Goal: Information Seeking & Learning: Learn about a topic

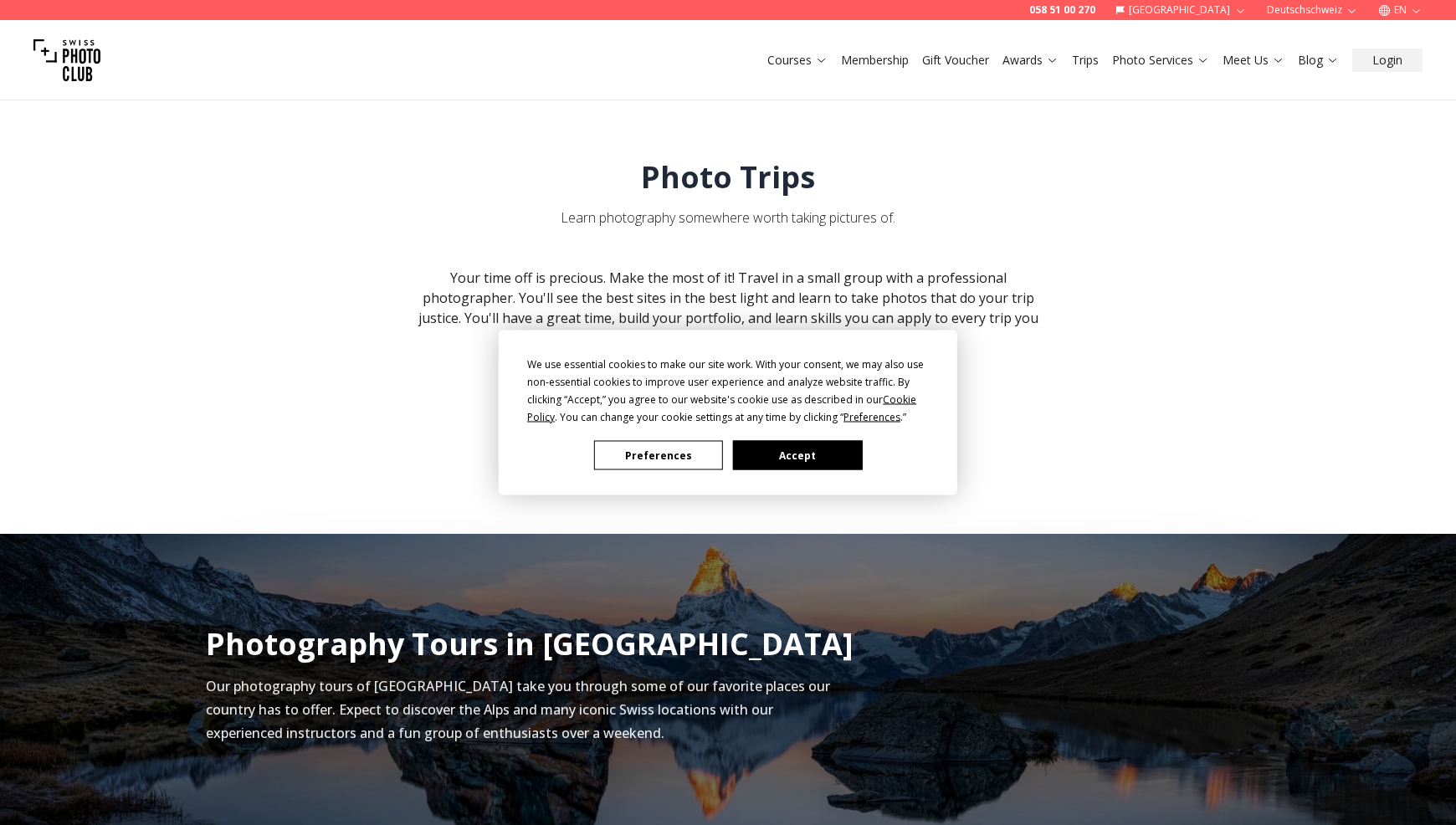
click at [784, 453] on button "Accept" at bounding box center [797, 455] width 129 height 29
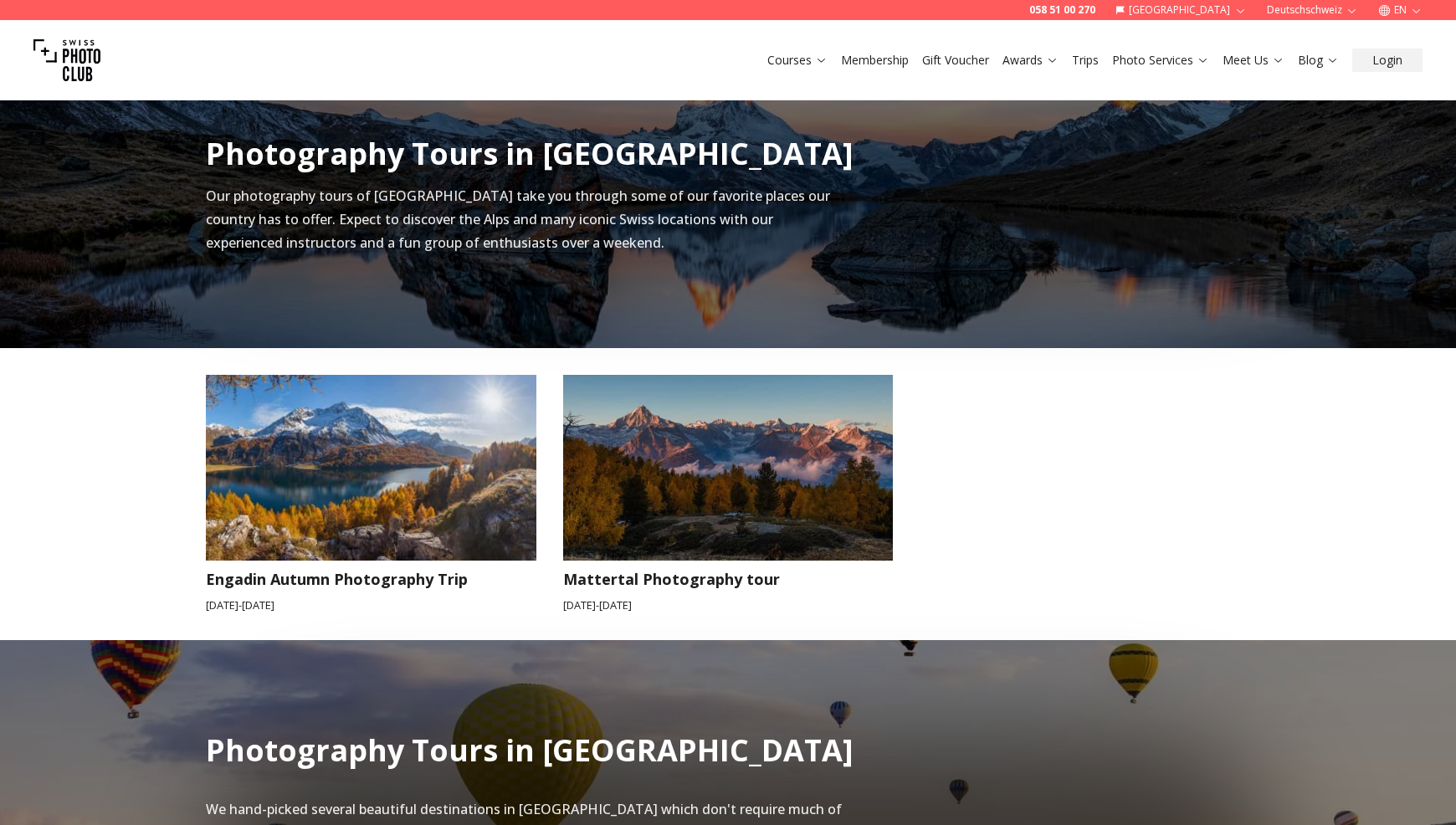
scroll to position [502, 0]
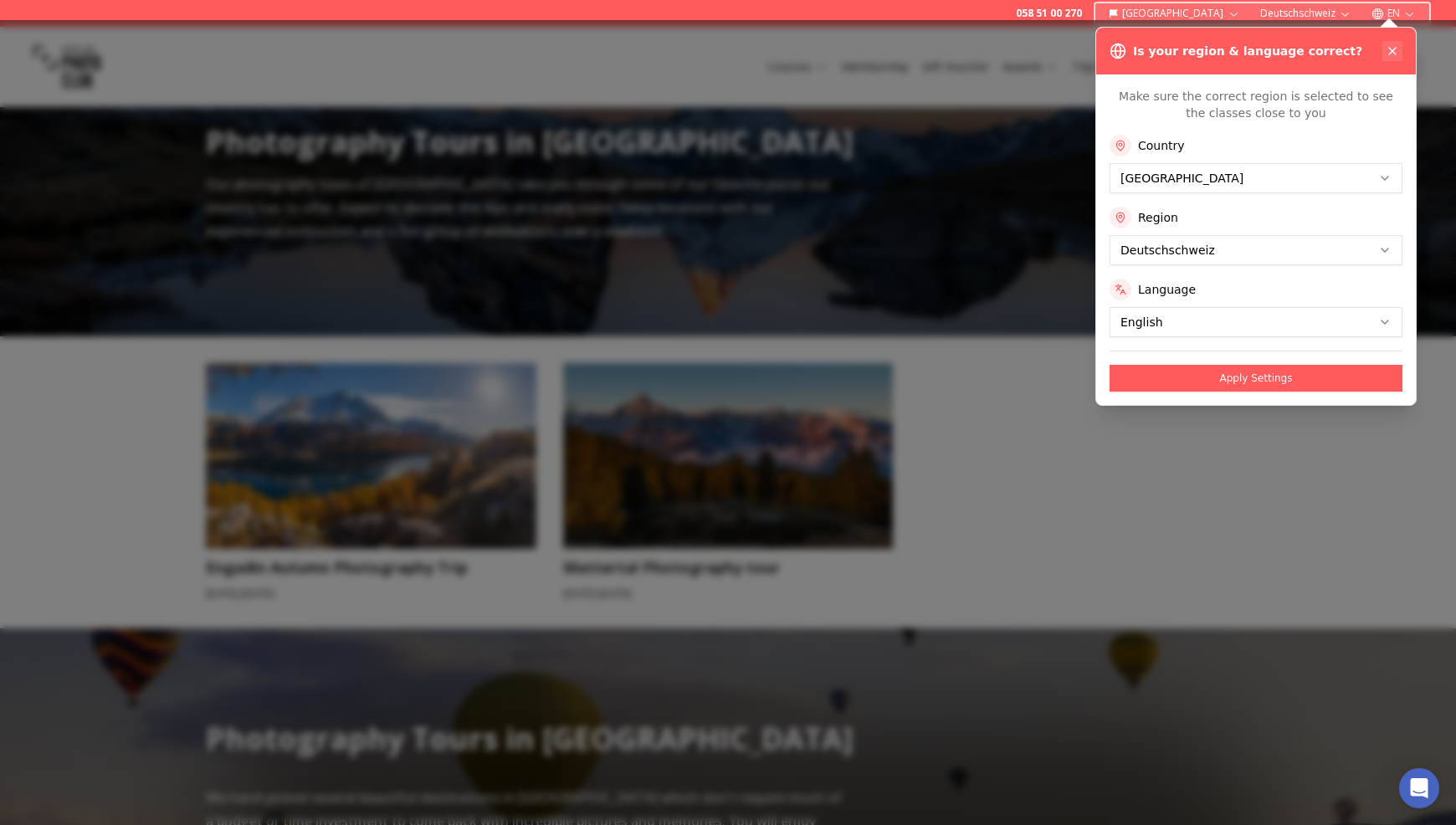
click at [1392, 54] on icon at bounding box center [1392, 51] width 13 height 13
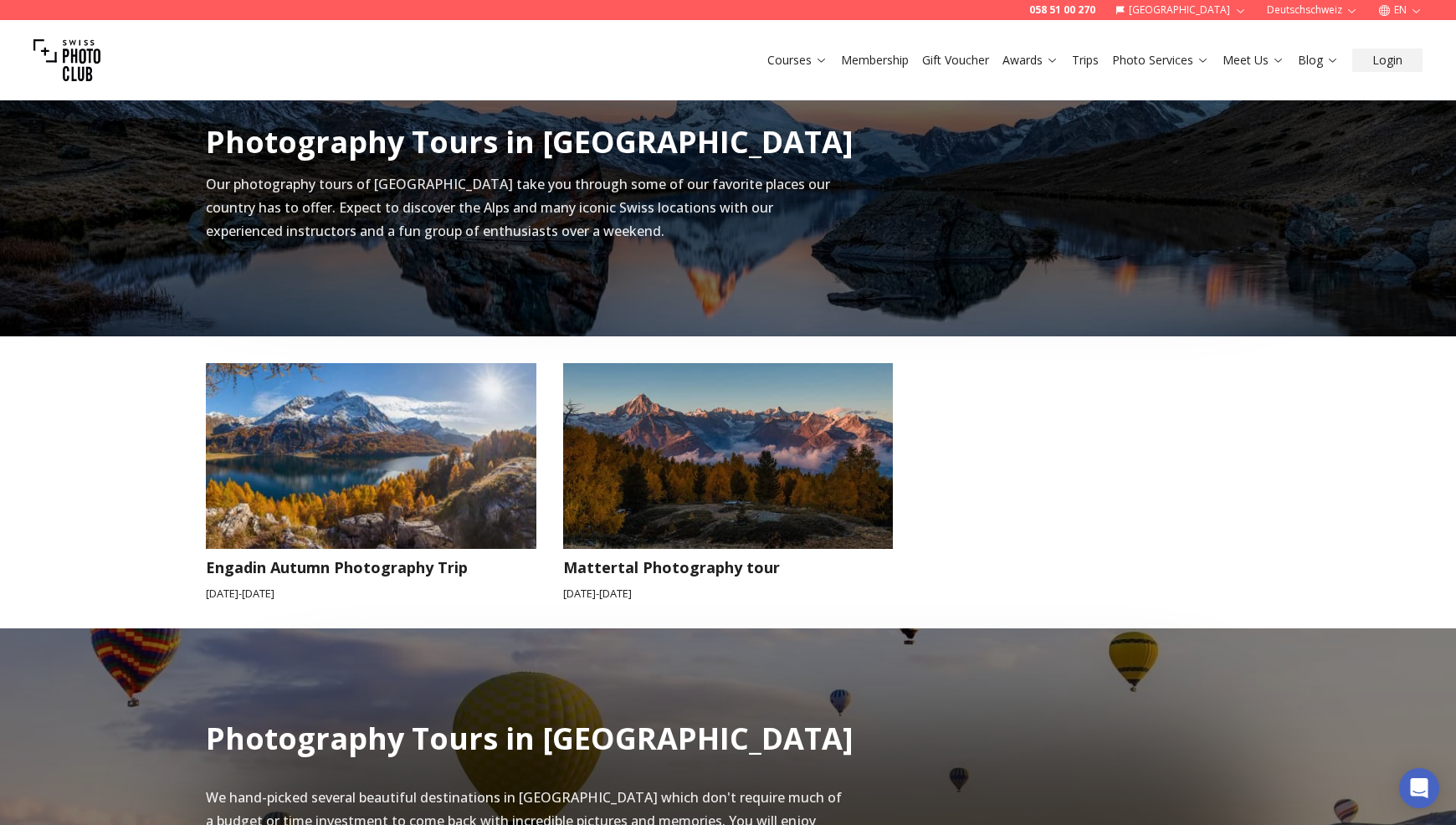
click at [1413, 8] on icon "button" at bounding box center [1417, 11] width 12 height 12
click at [1403, 50] on link "de" at bounding box center [1401, 57] width 34 height 20
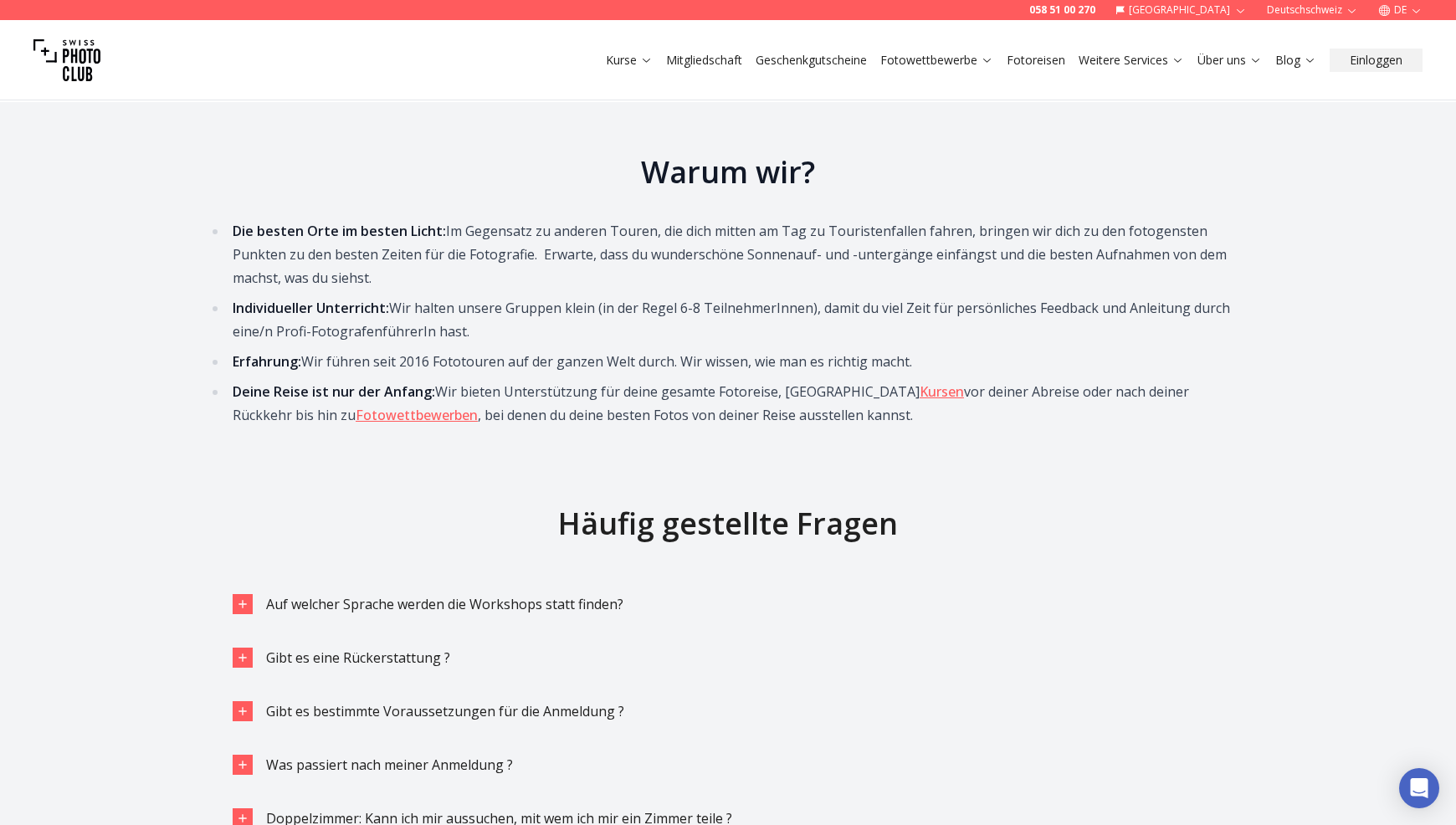
scroll to position [3012, 0]
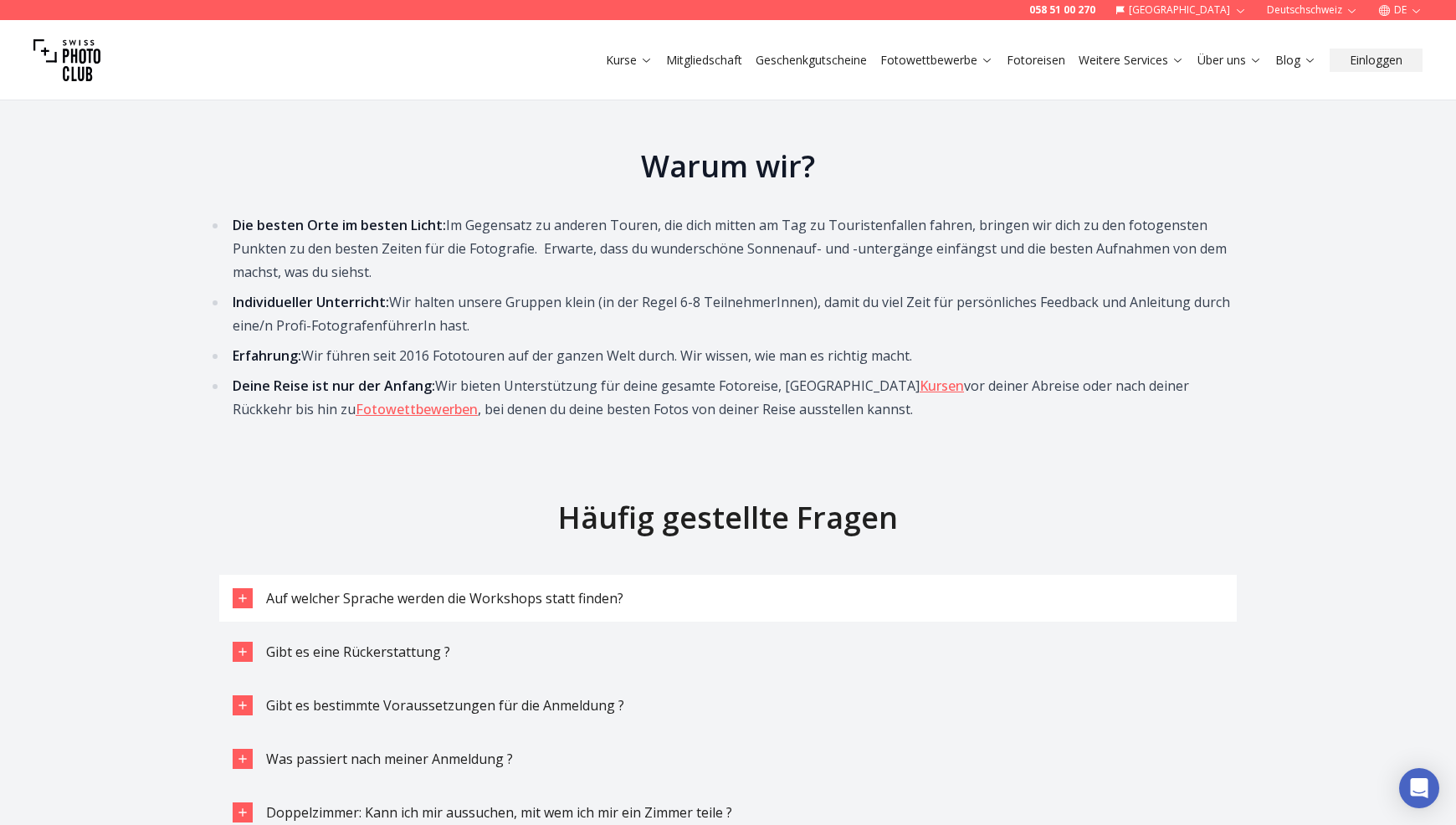
click at [439, 589] on span "Auf welcher Sprache werden die Workshops statt finden?" at bounding box center [445, 598] width 357 height 18
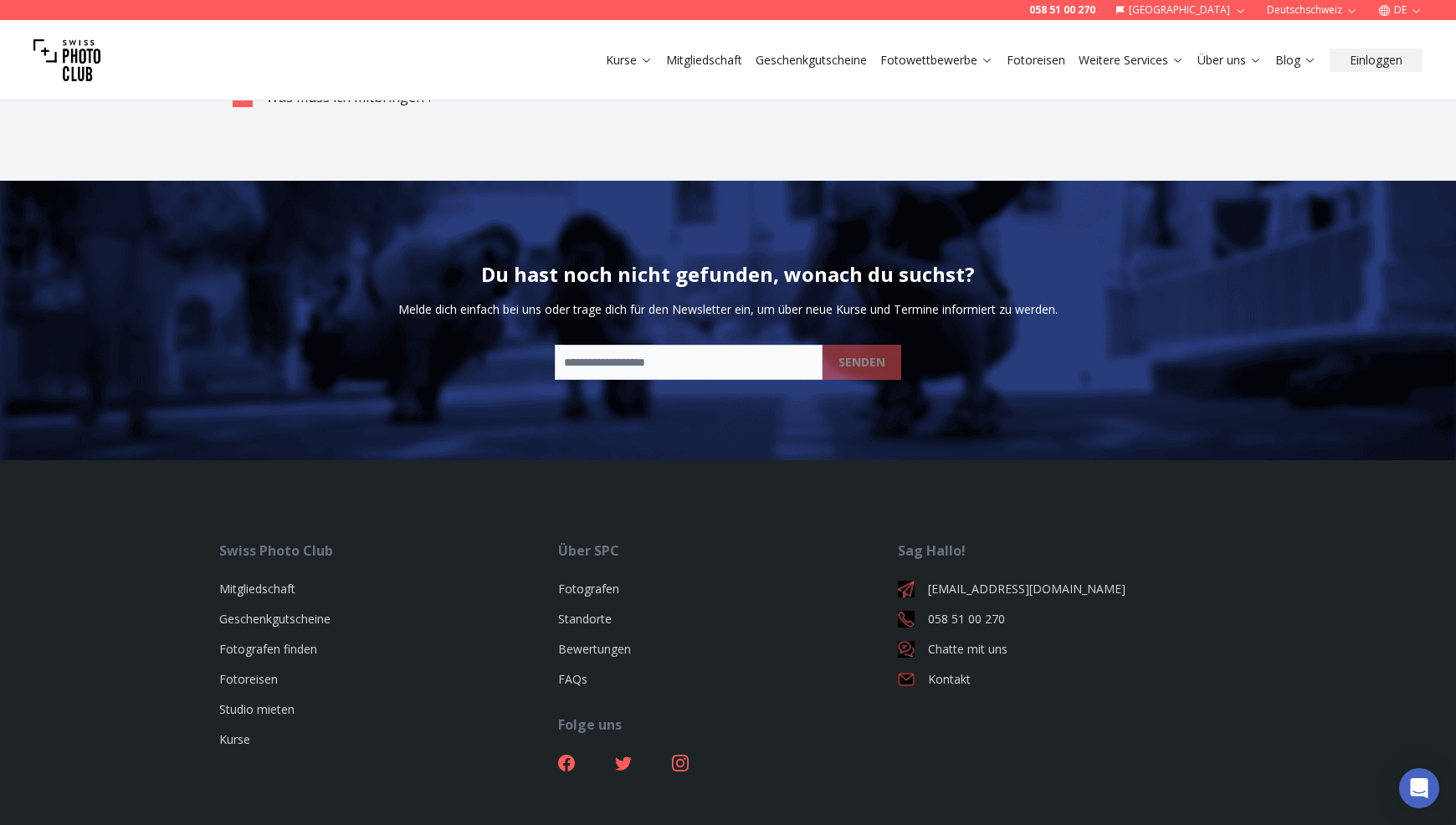
scroll to position [4184, 0]
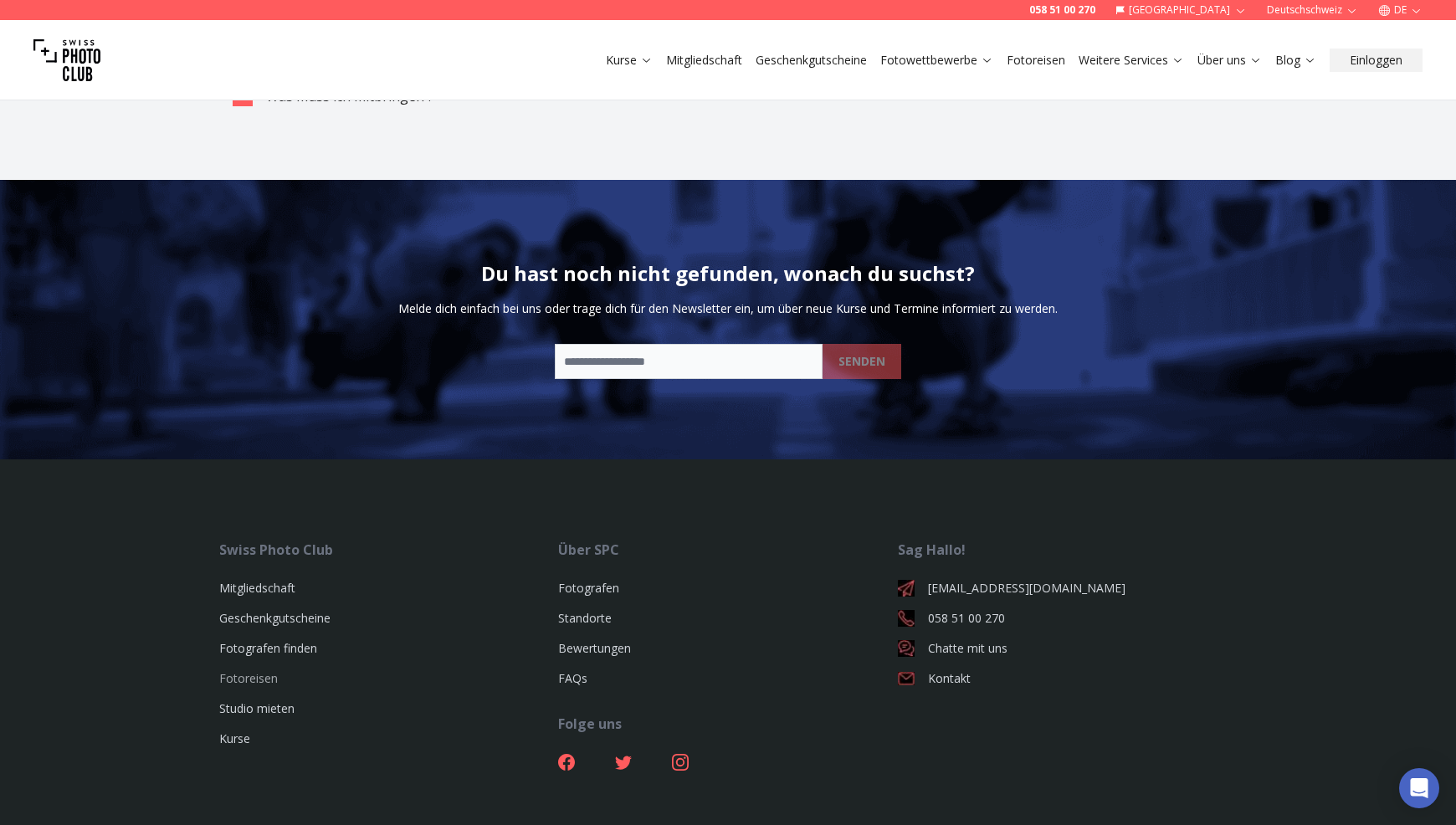
click at [237, 670] on link "Fotoreisen" at bounding box center [248, 678] width 59 height 16
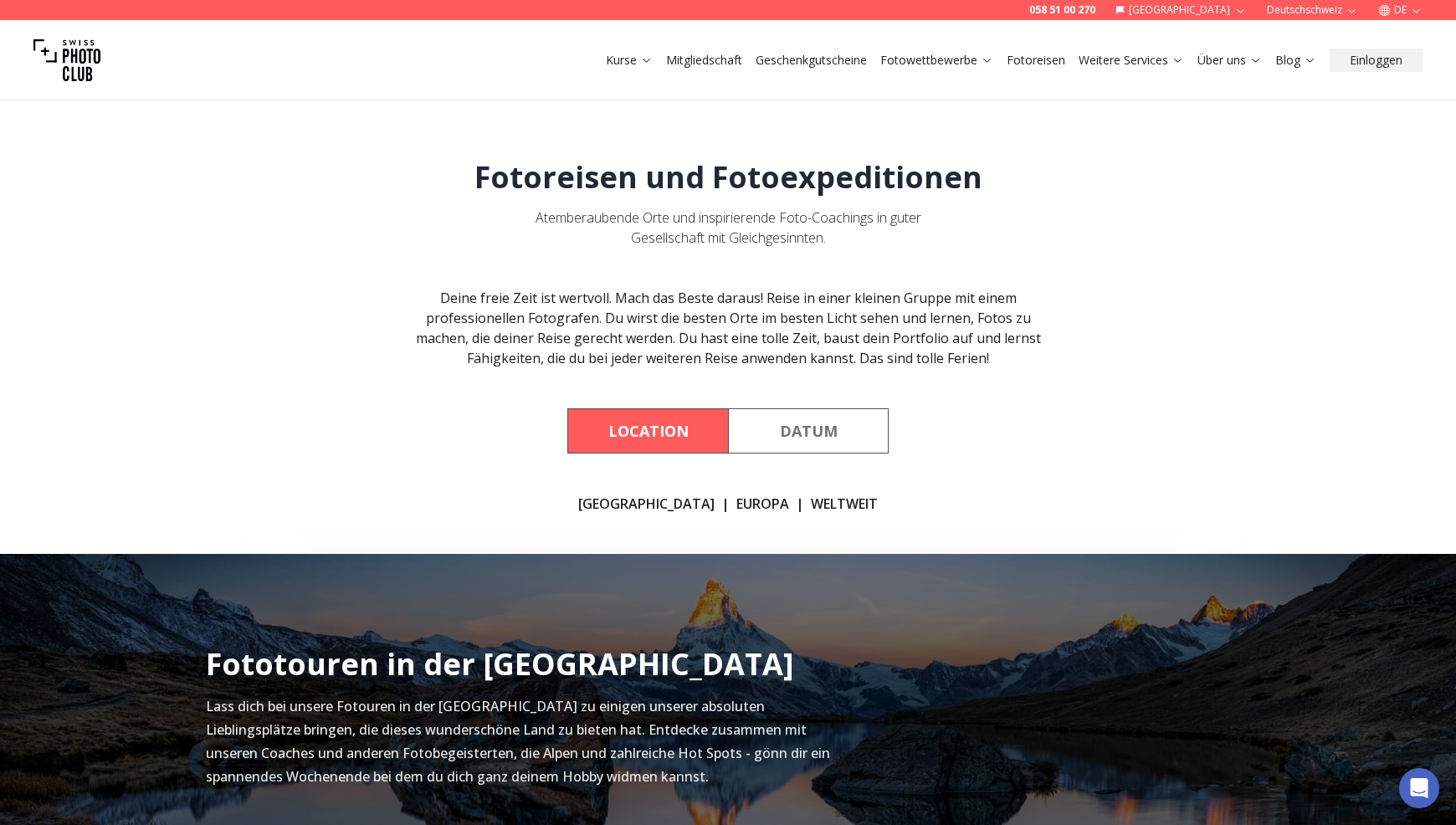
click at [811, 501] on link "WELTWEIT" at bounding box center [845, 504] width 67 height 20
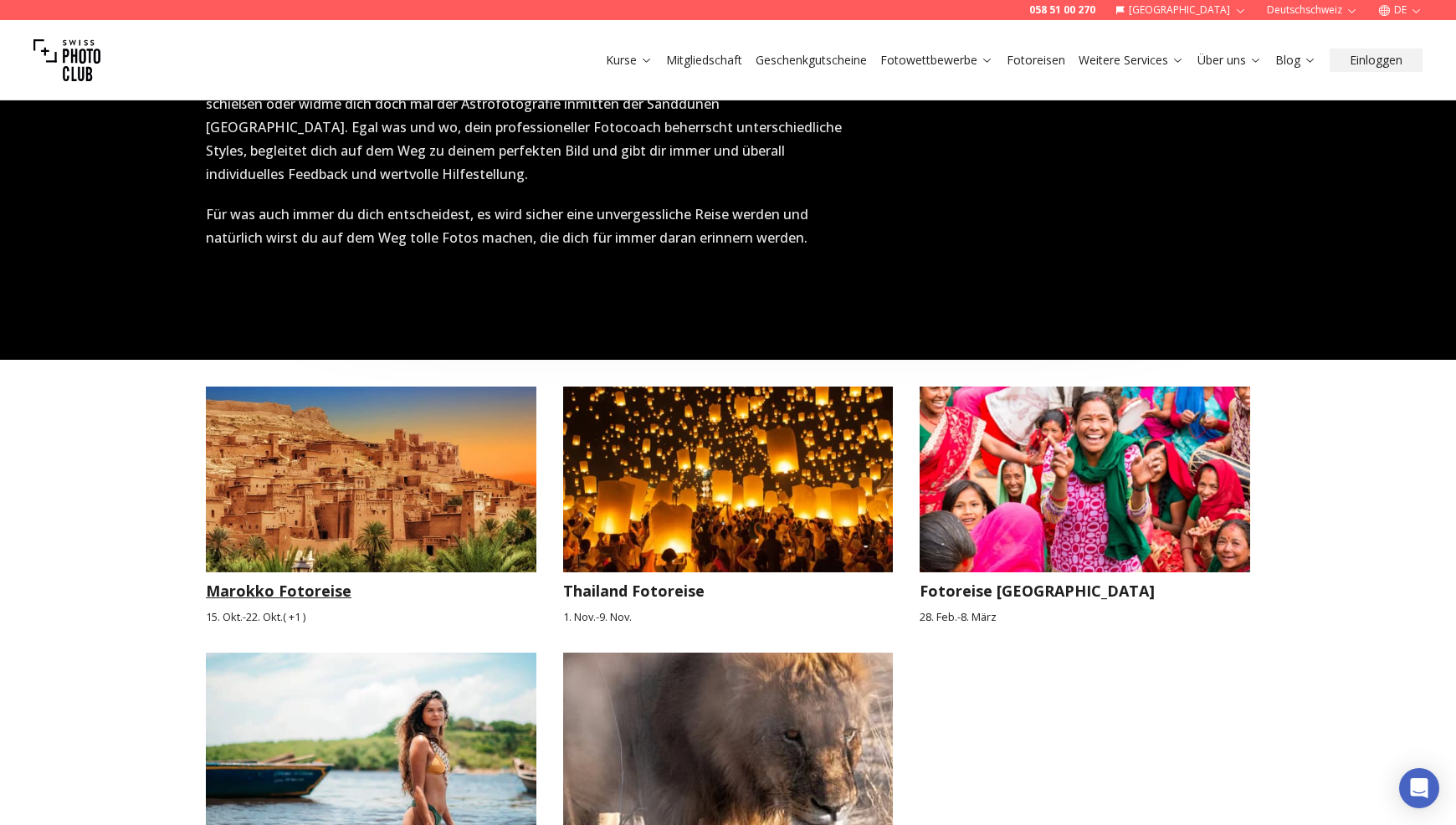
scroll to position [2171, 0]
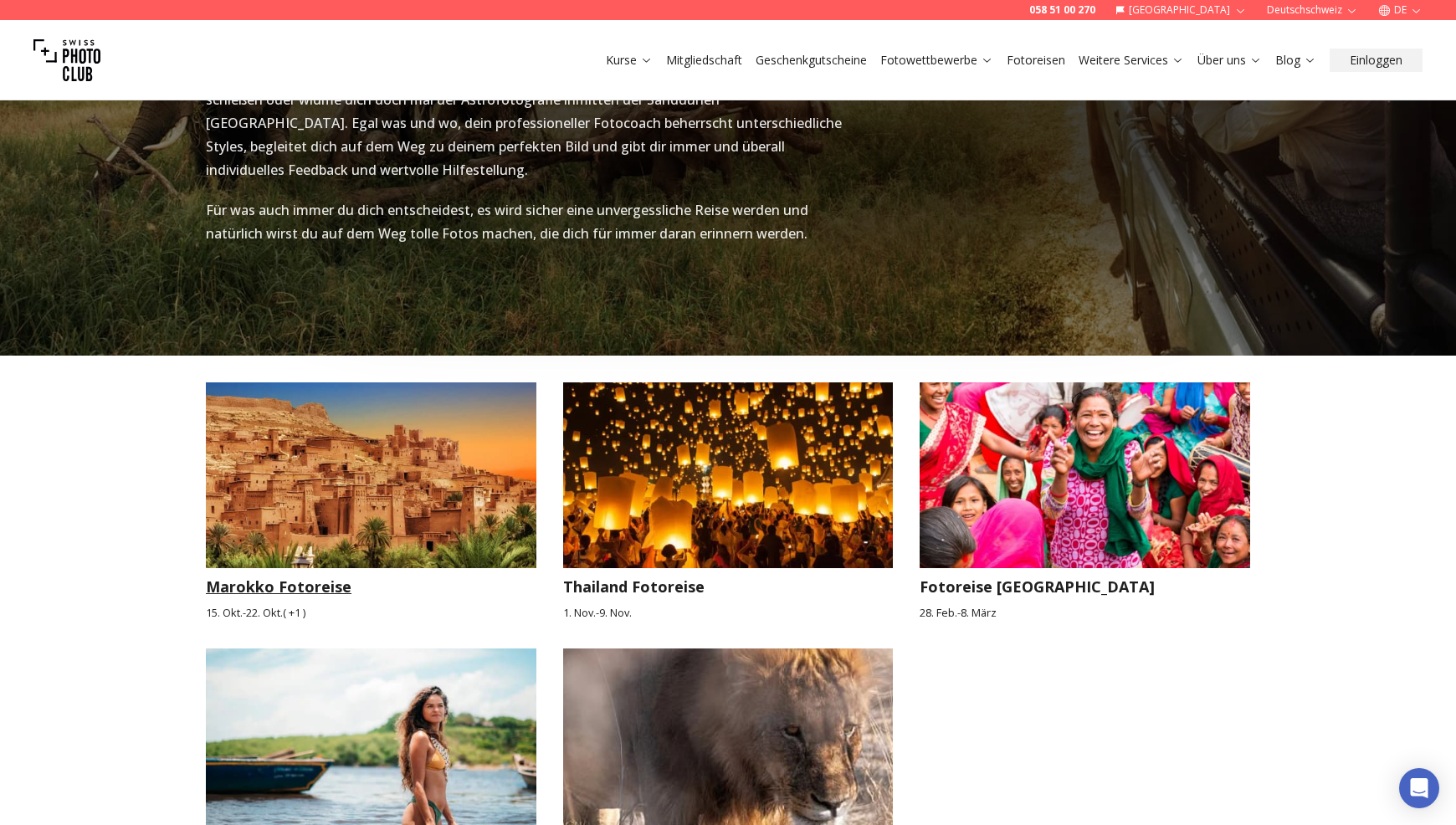
click at [293, 472] on img at bounding box center [371, 476] width 330 height 186
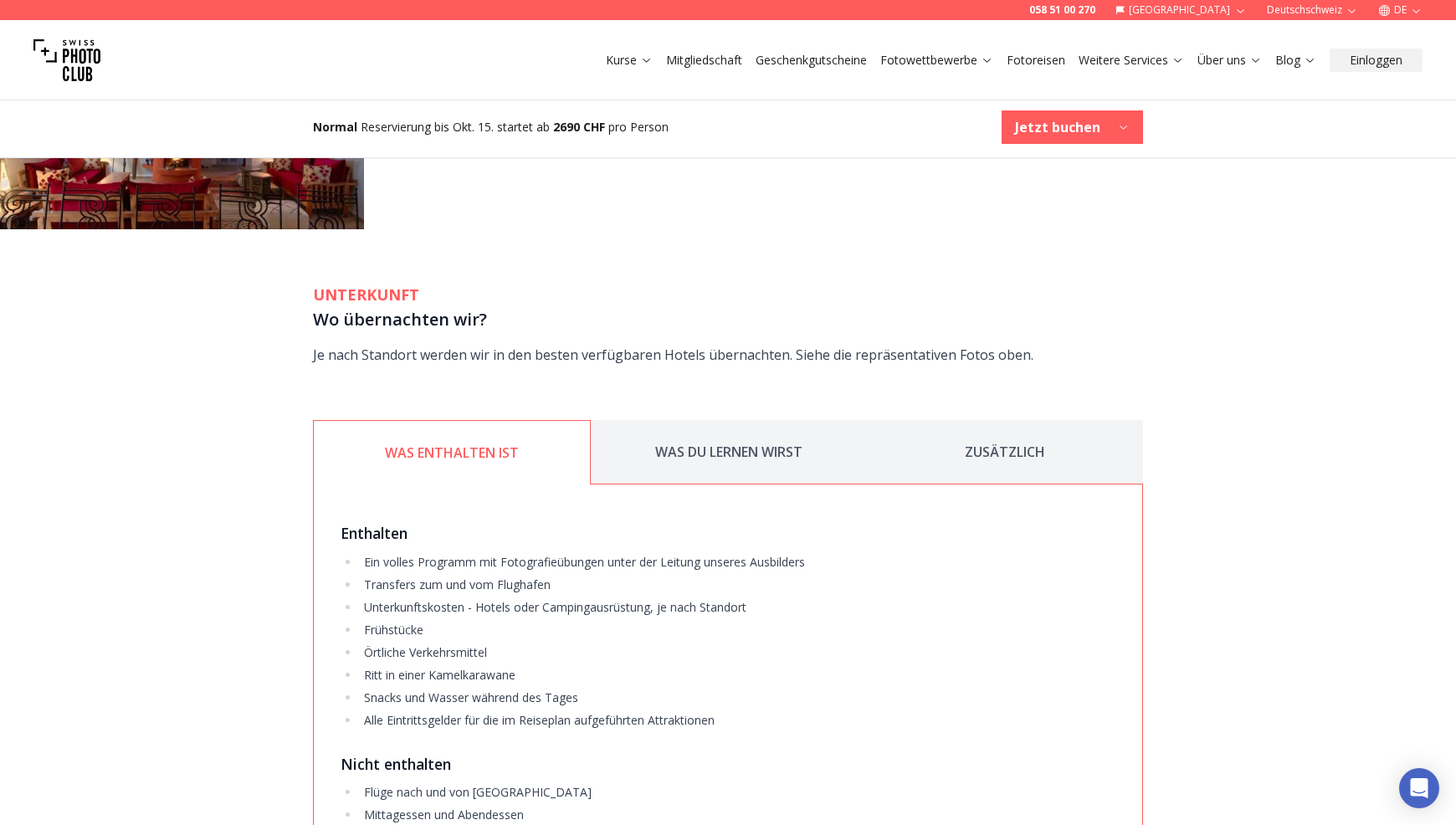
scroll to position [2761, 0]
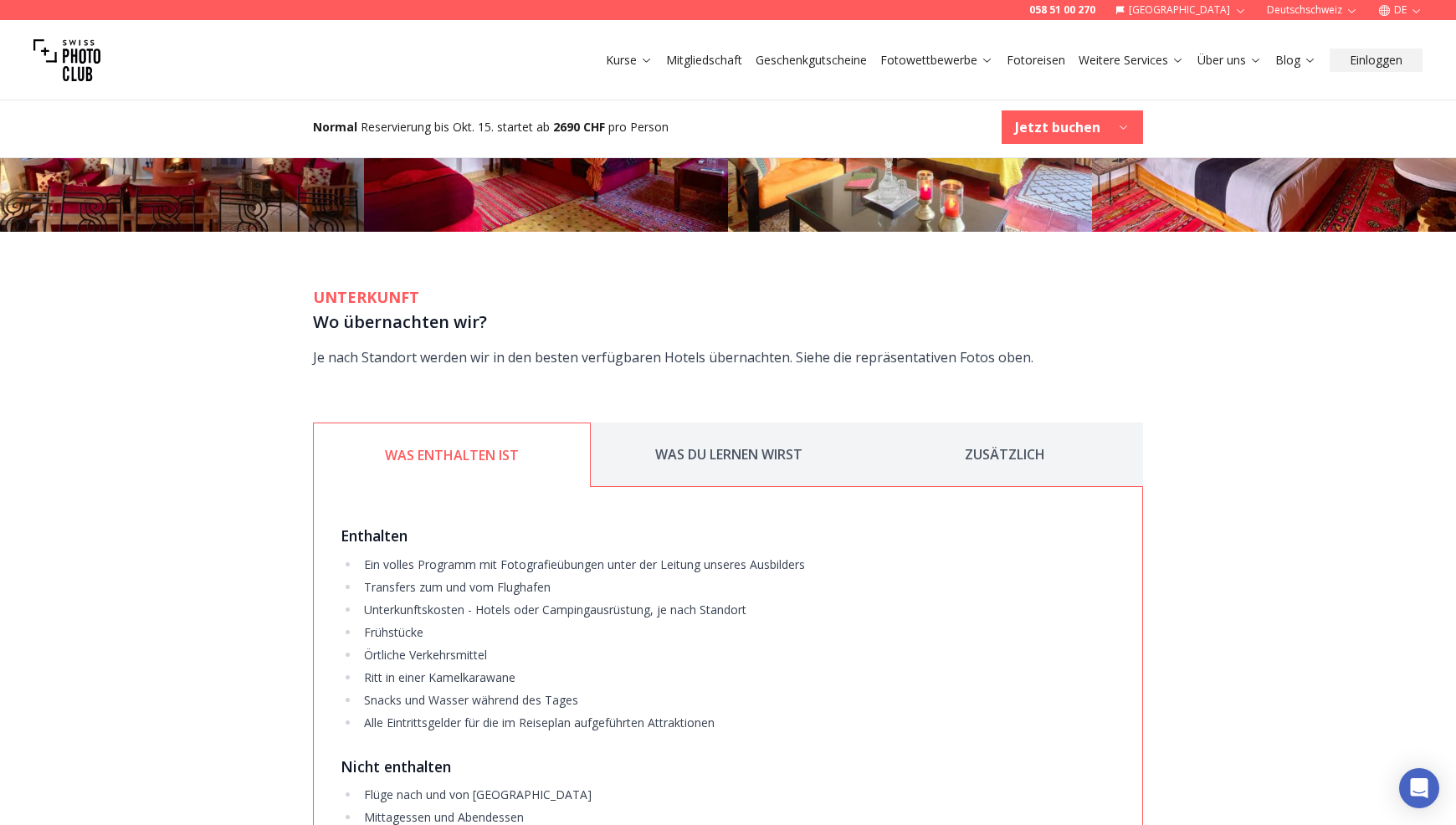
click at [734, 422] on button "WAS DU LERNEN WIRST" at bounding box center [729, 455] width 276 height 65
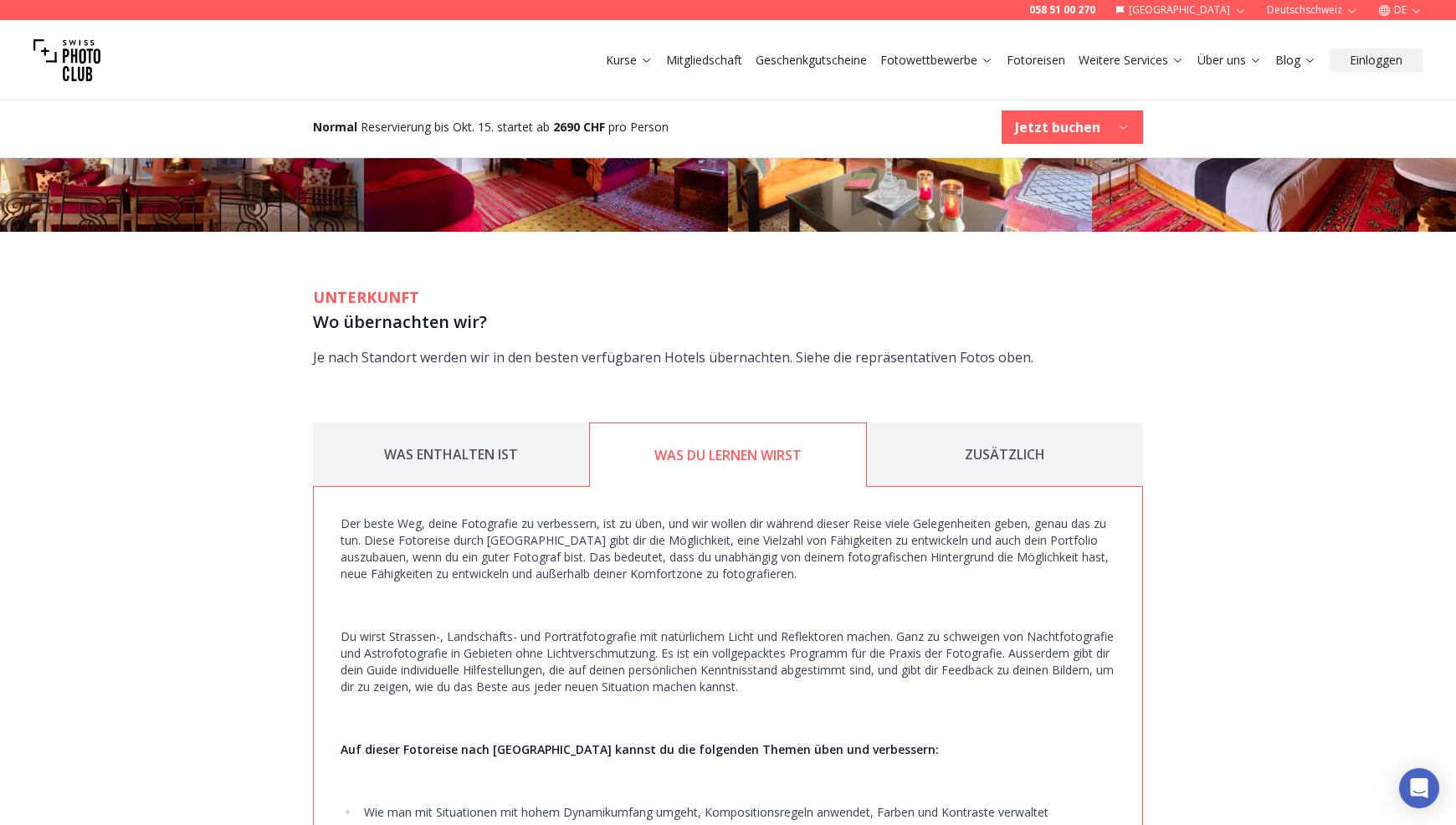
click at [980, 433] on button "ZUSÄTZLICH" at bounding box center [1005, 455] width 276 height 65
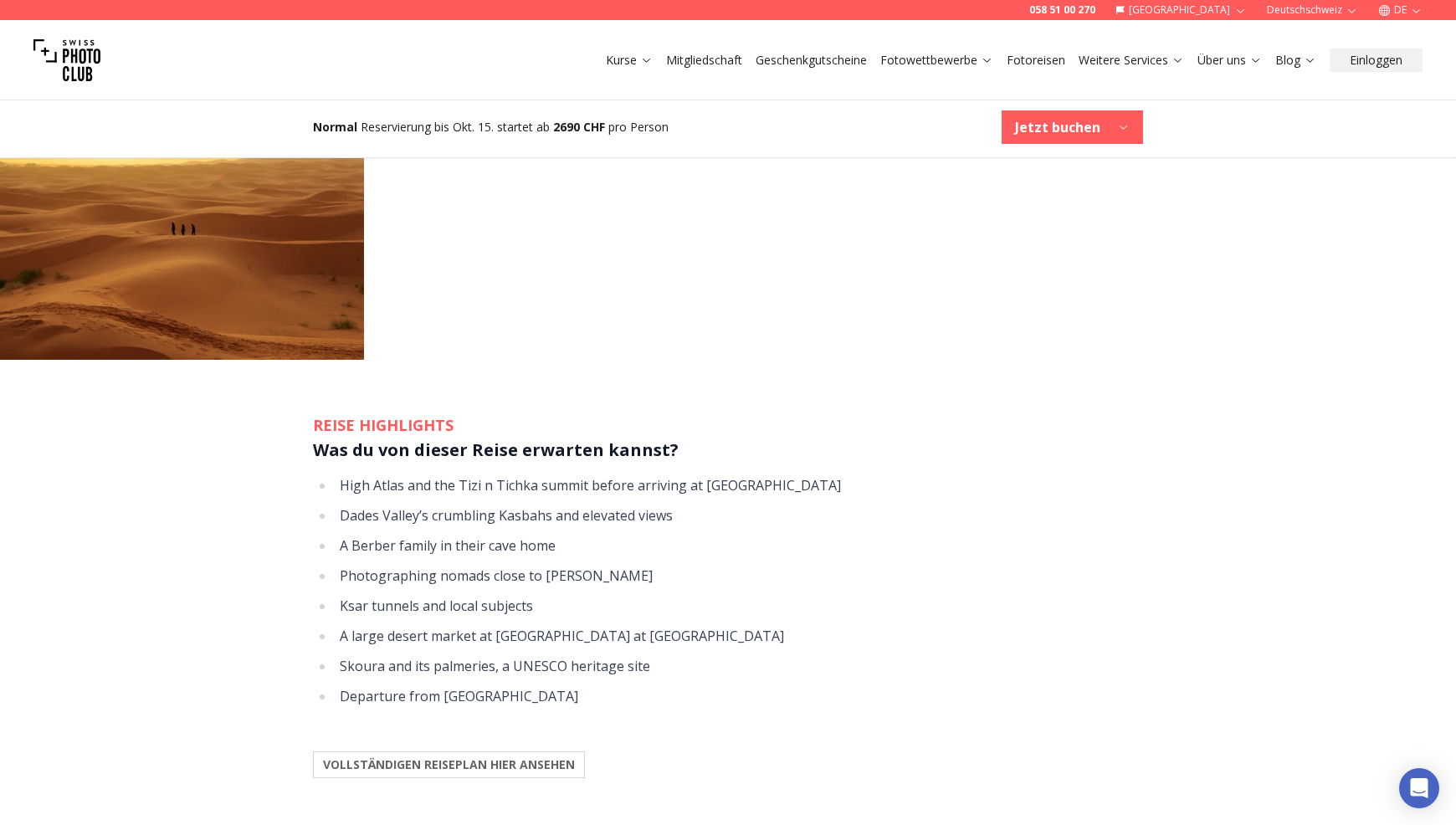
scroll to position [1674, 0]
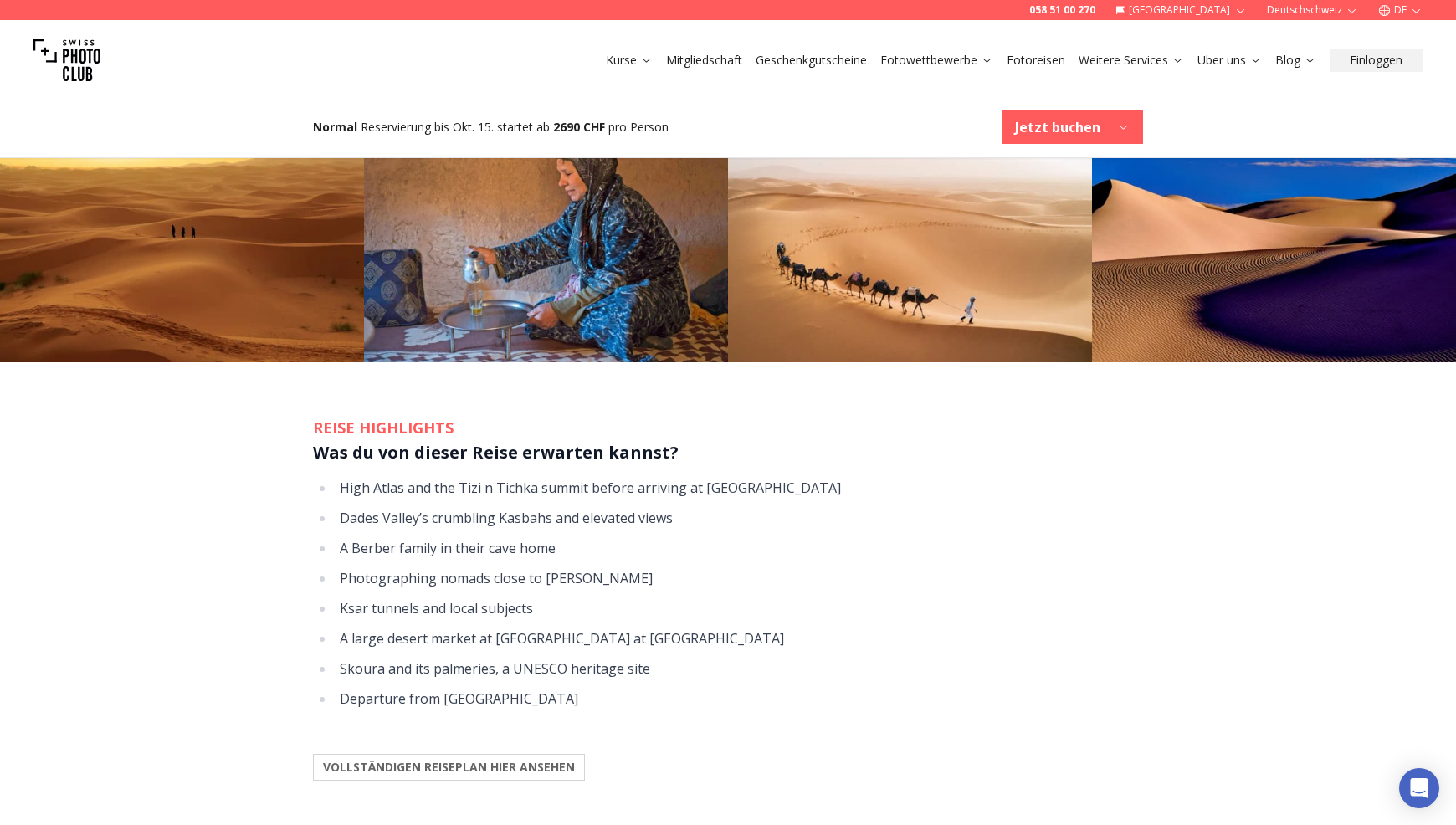
click at [512, 759] on b "VOLLSTÄNDIGEN REISEPLAN HIER ANSEHEN" at bounding box center [449, 767] width 252 height 17
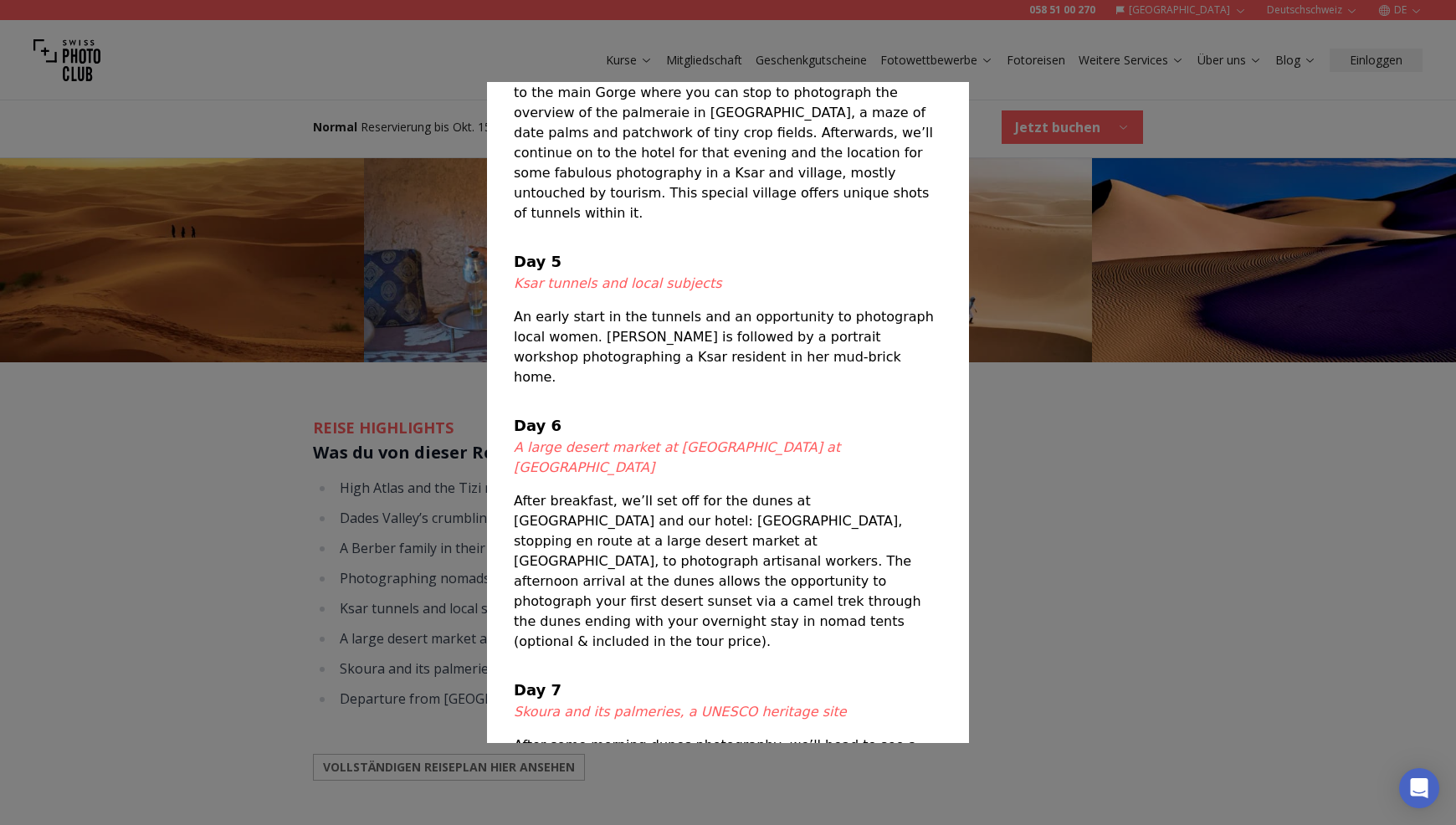
scroll to position [1003, 0]
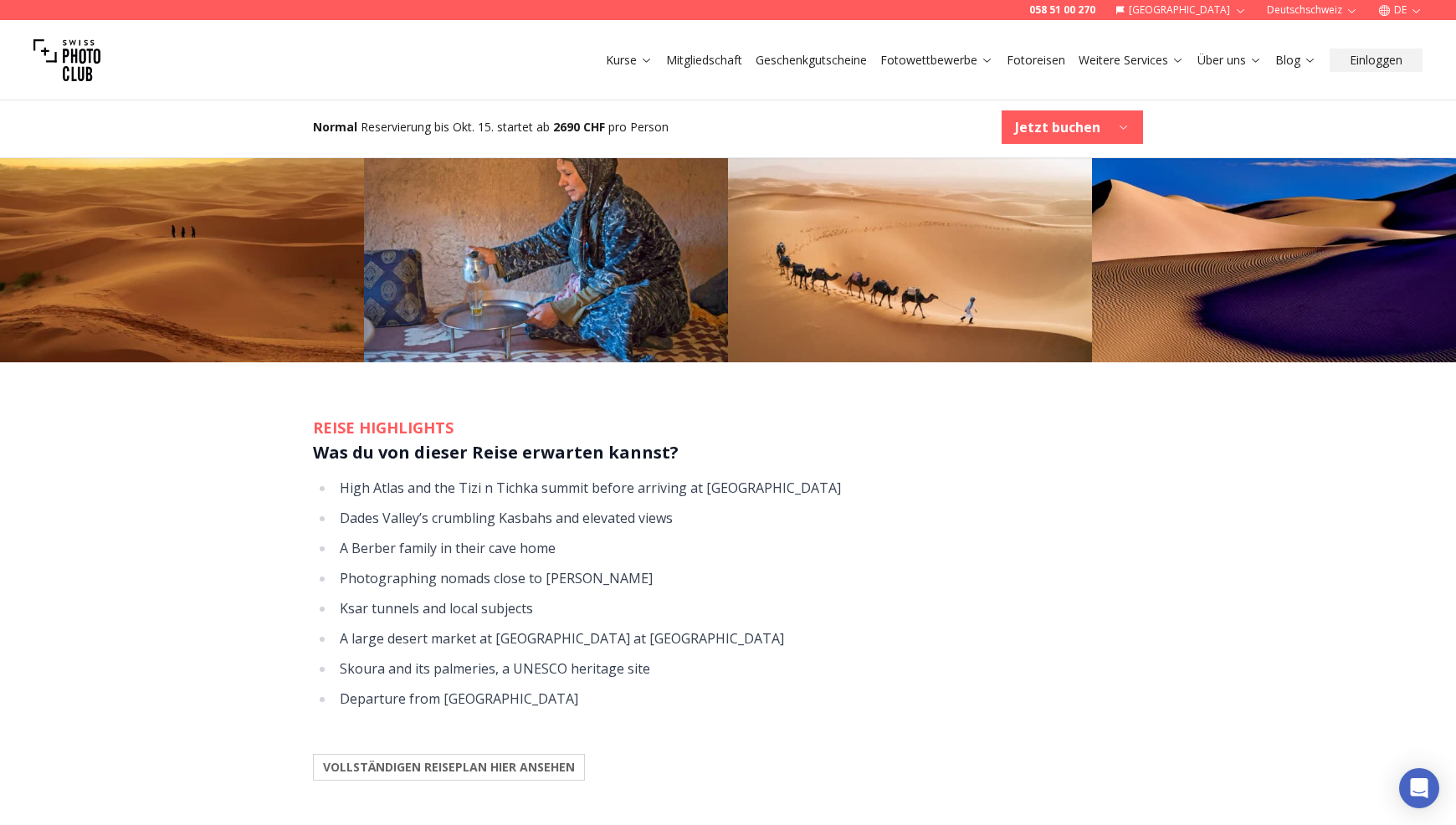
click at [1270, 649] on div at bounding box center [728, 412] width 1456 height 825
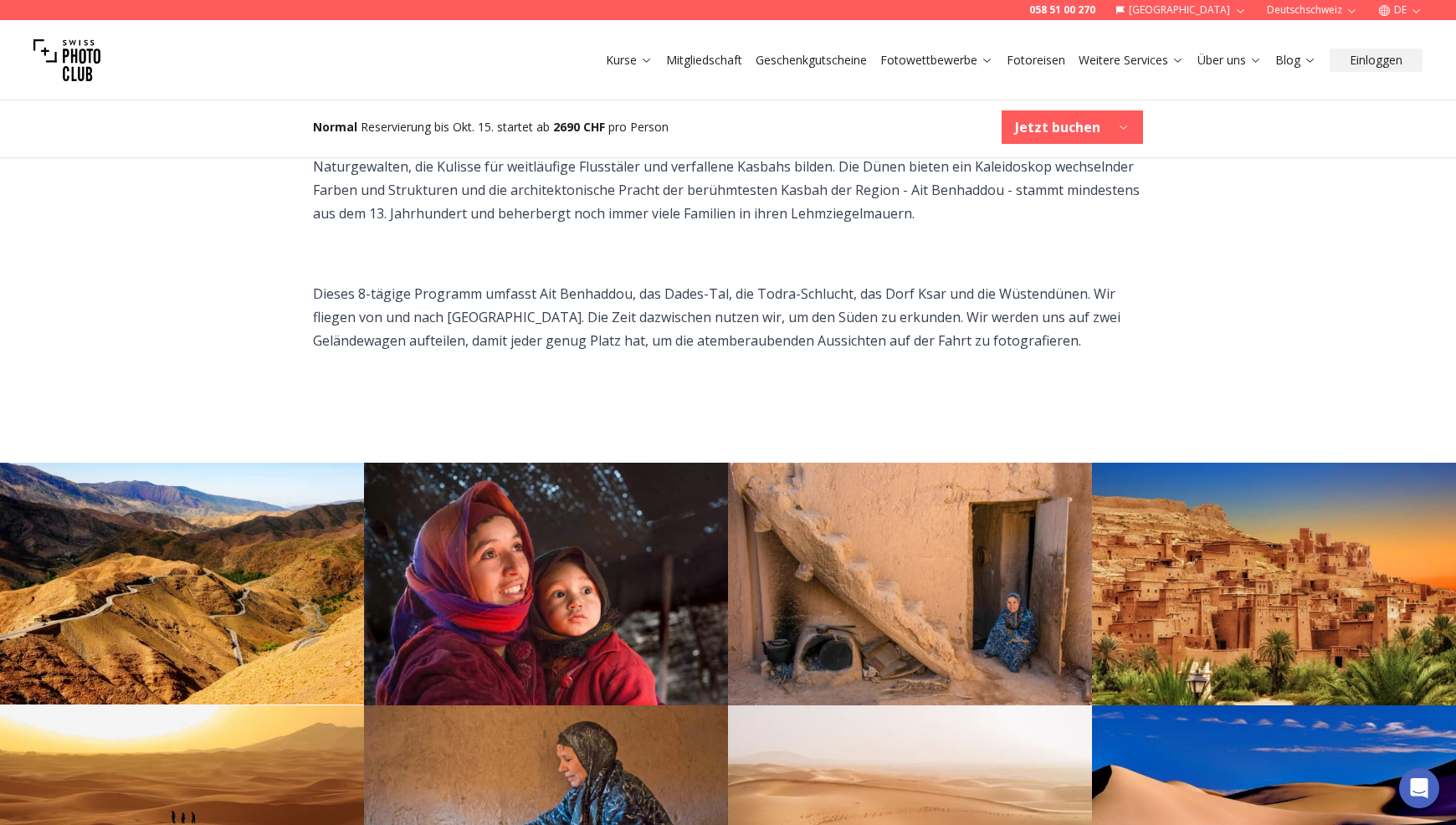
click at [1020, 55] on link "Fotoreisen" at bounding box center [1035, 60] width 59 height 17
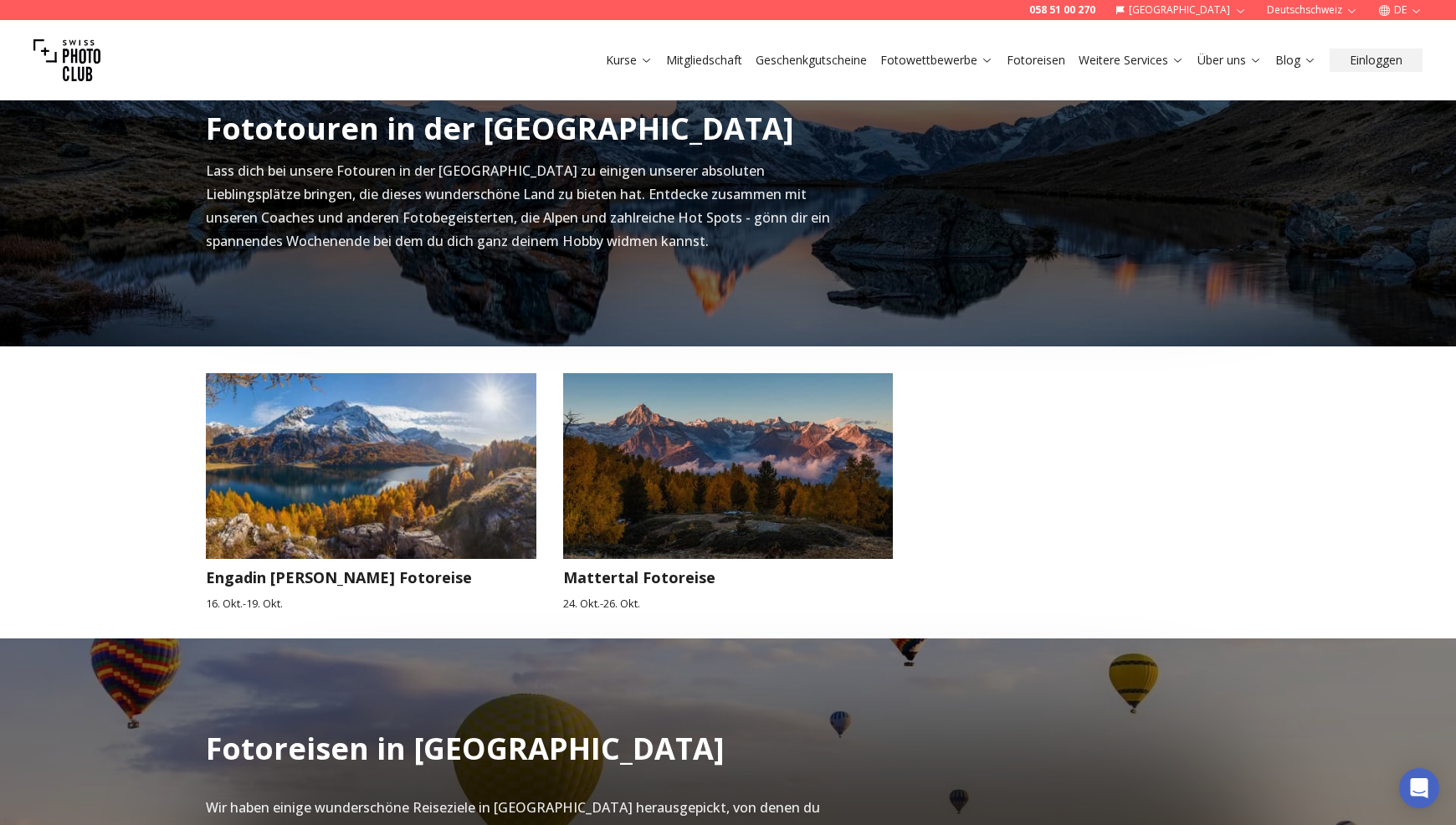
scroll to position [586, 0]
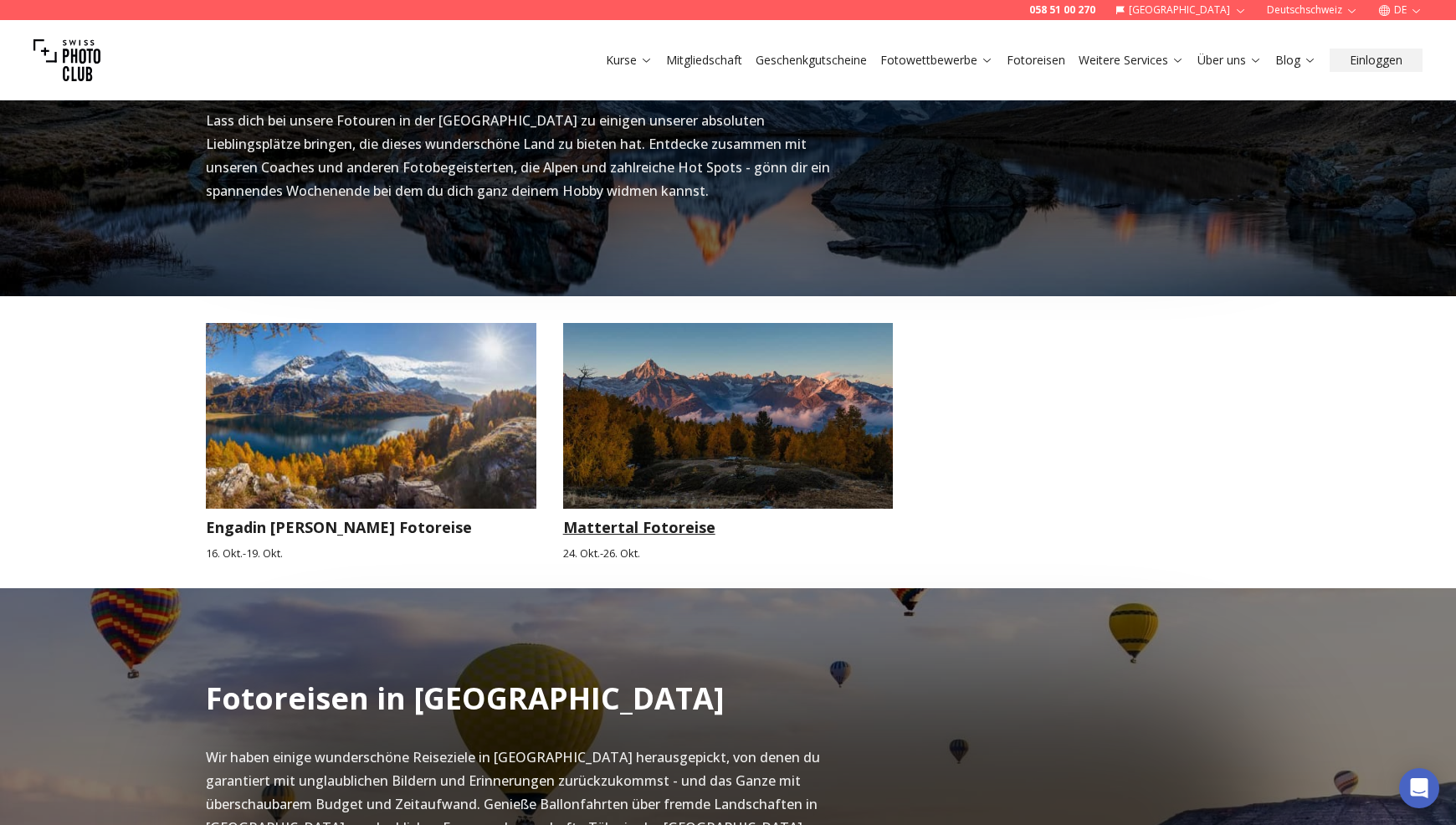
click at [748, 452] on img at bounding box center [728, 416] width 330 height 186
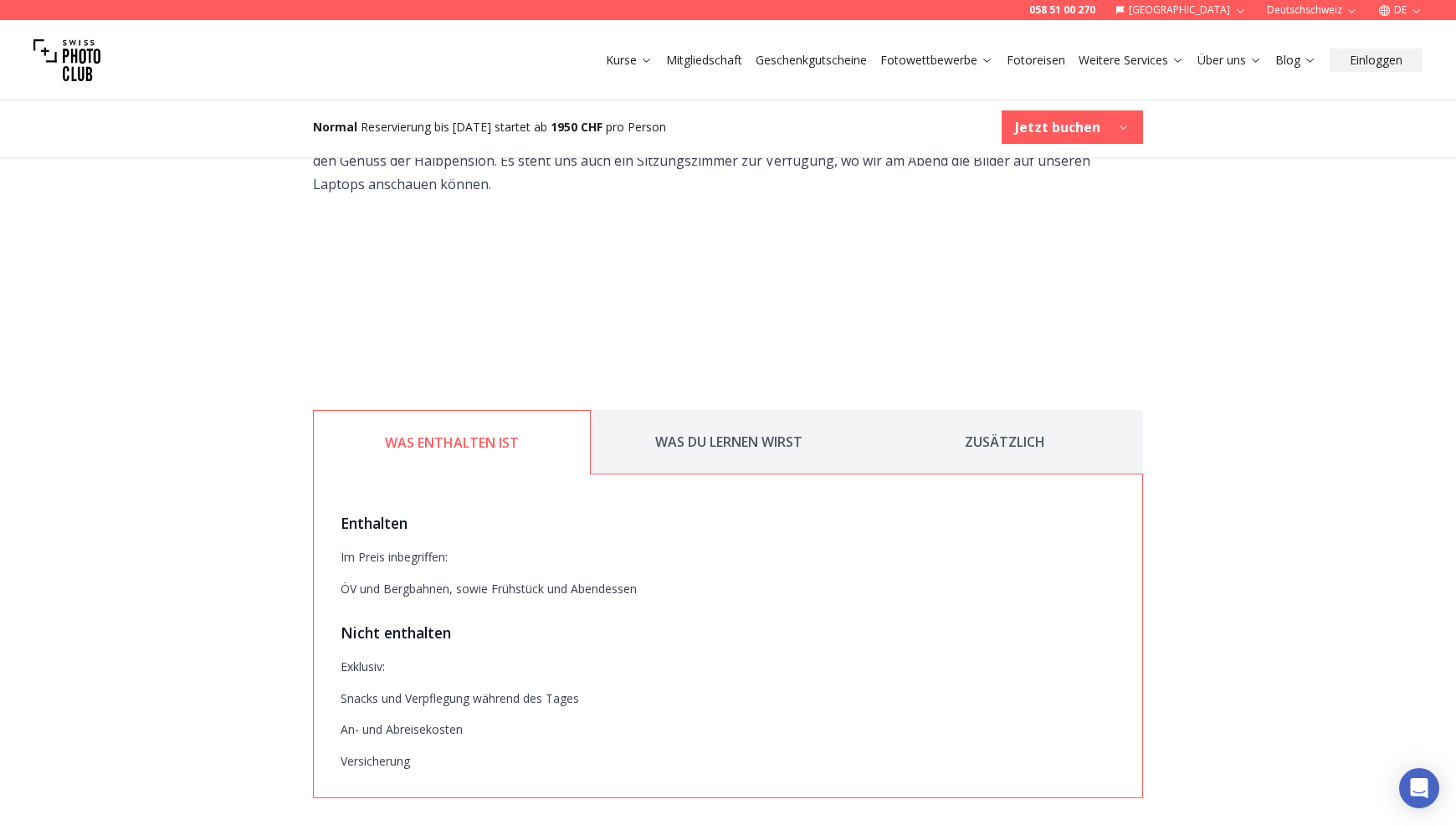
scroll to position [2260, 0]
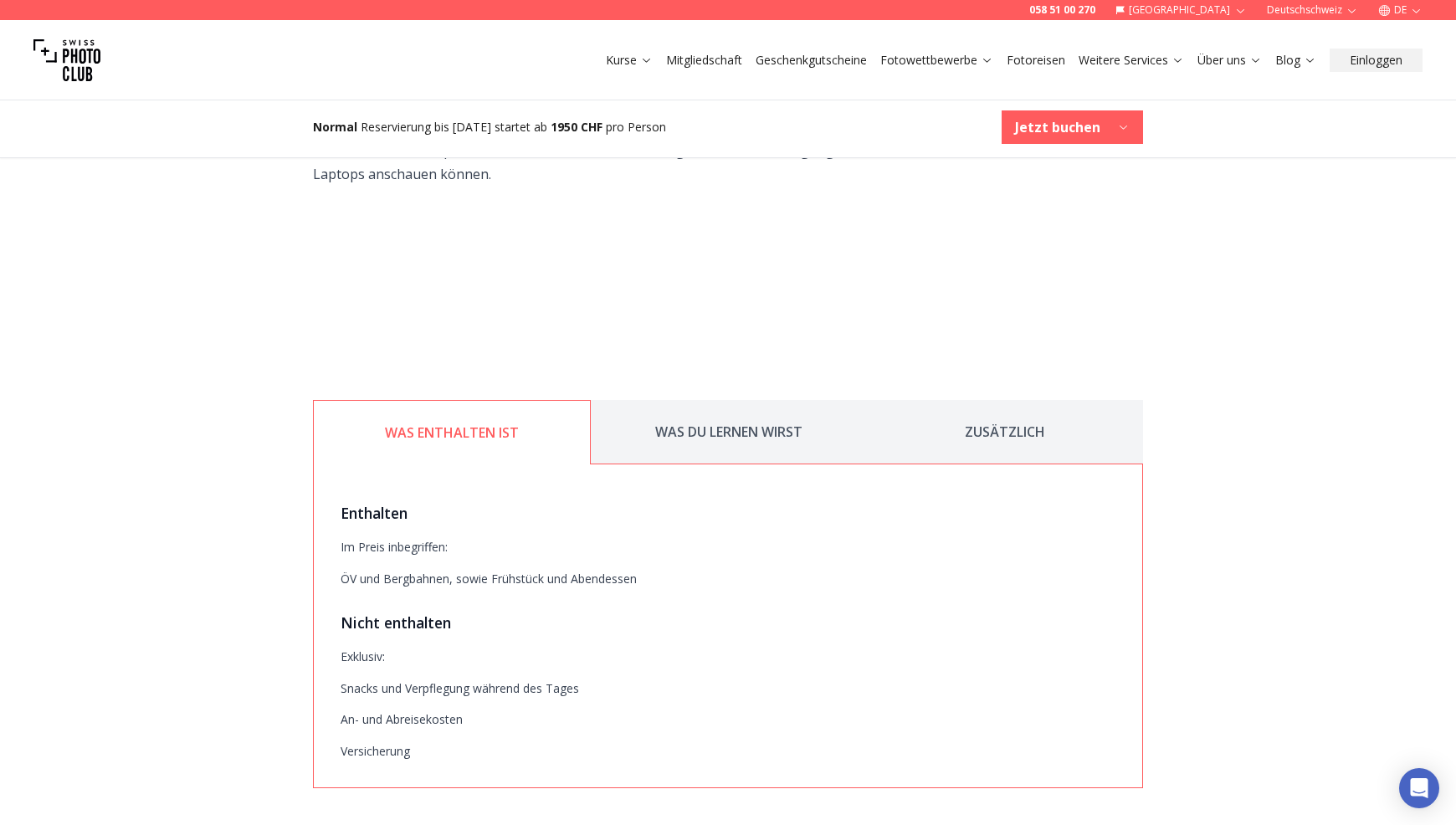
click at [718, 400] on button "WAS DU LERNEN WIRST" at bounding box center [729, 433] width 276 height 65
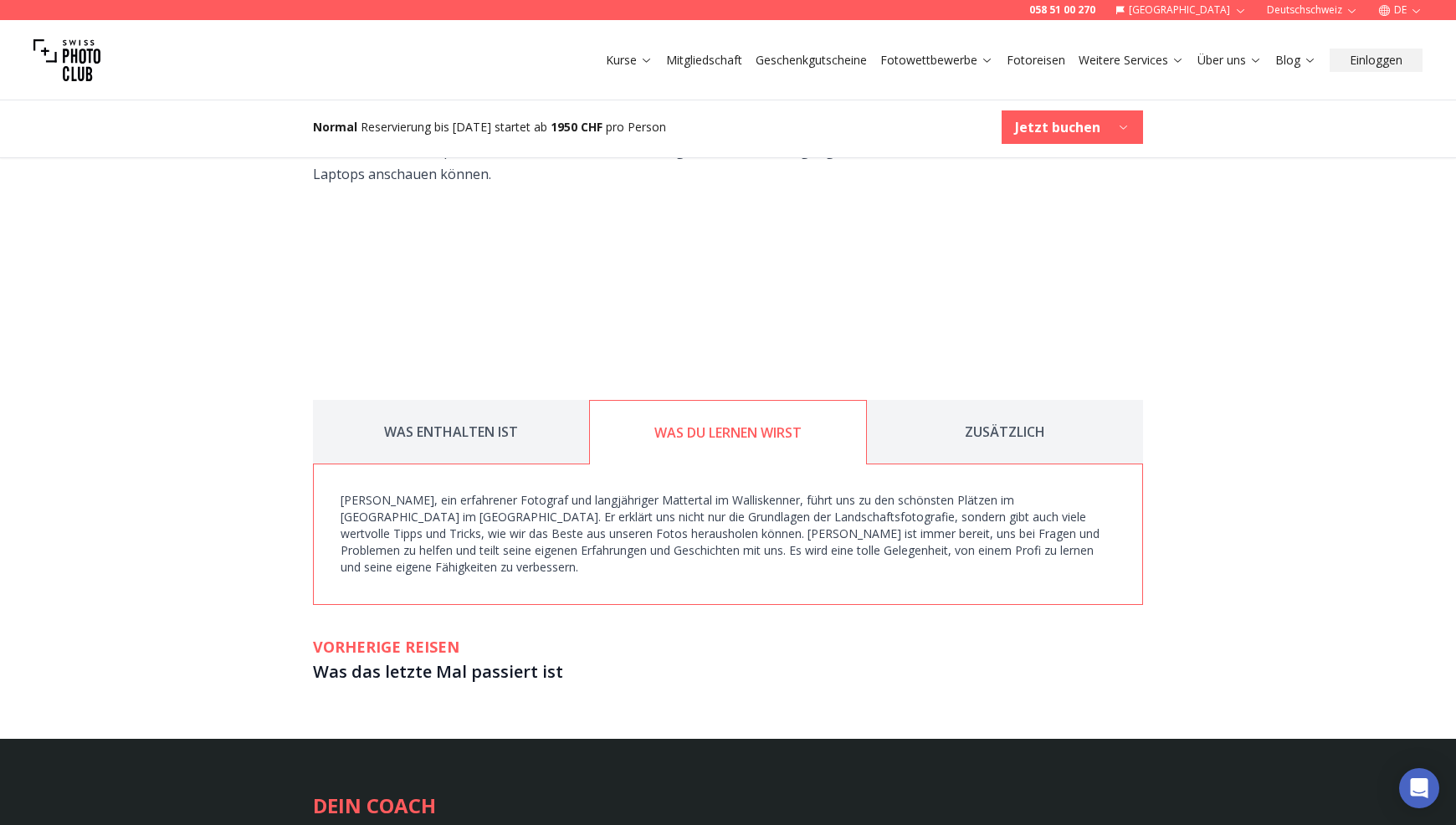
click at [1003, 400] on button "ZUSÄTZLICH" at bounding box center [1005, 433] width 276 height 65
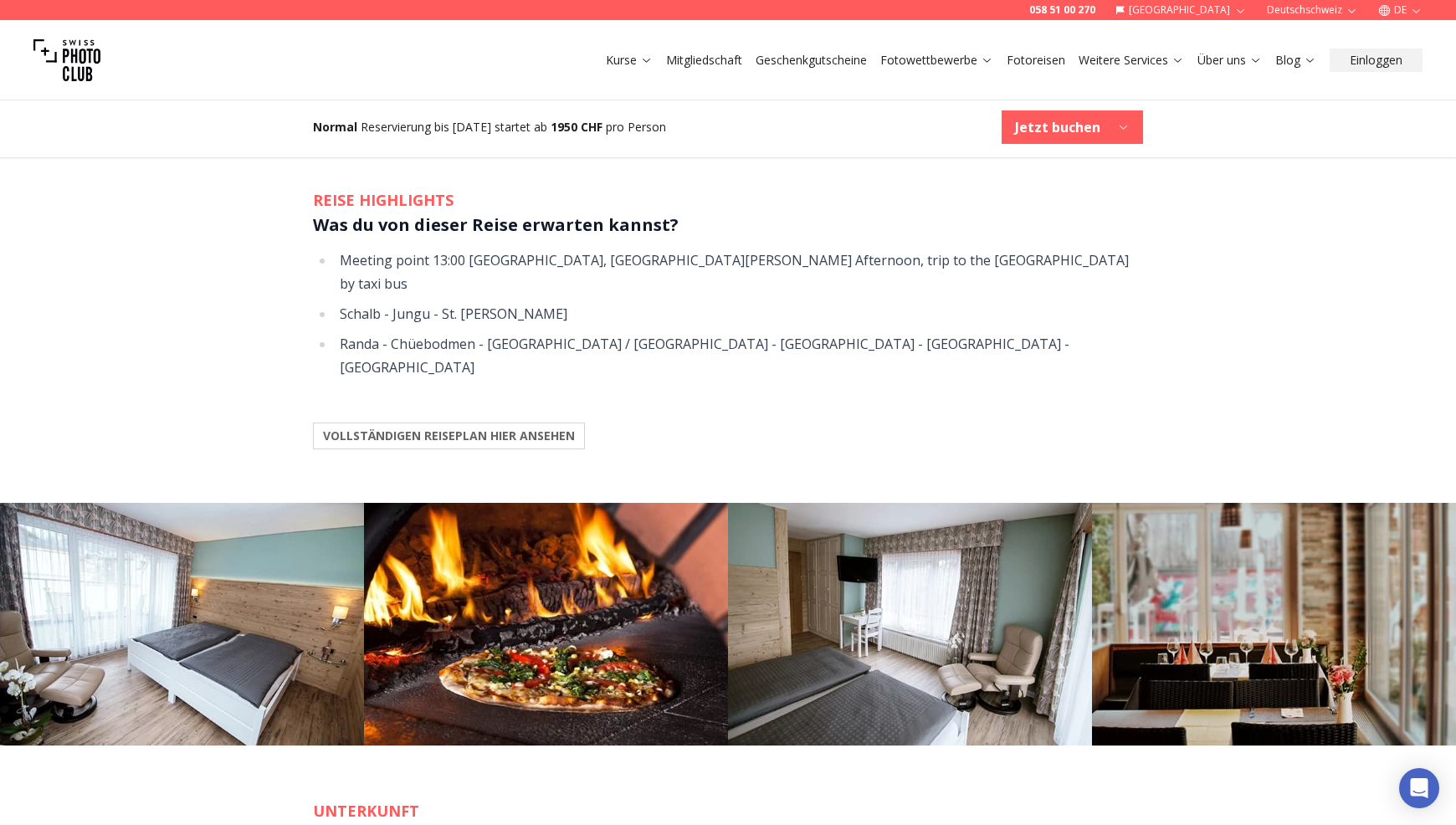
scroll to position [1506, 0]
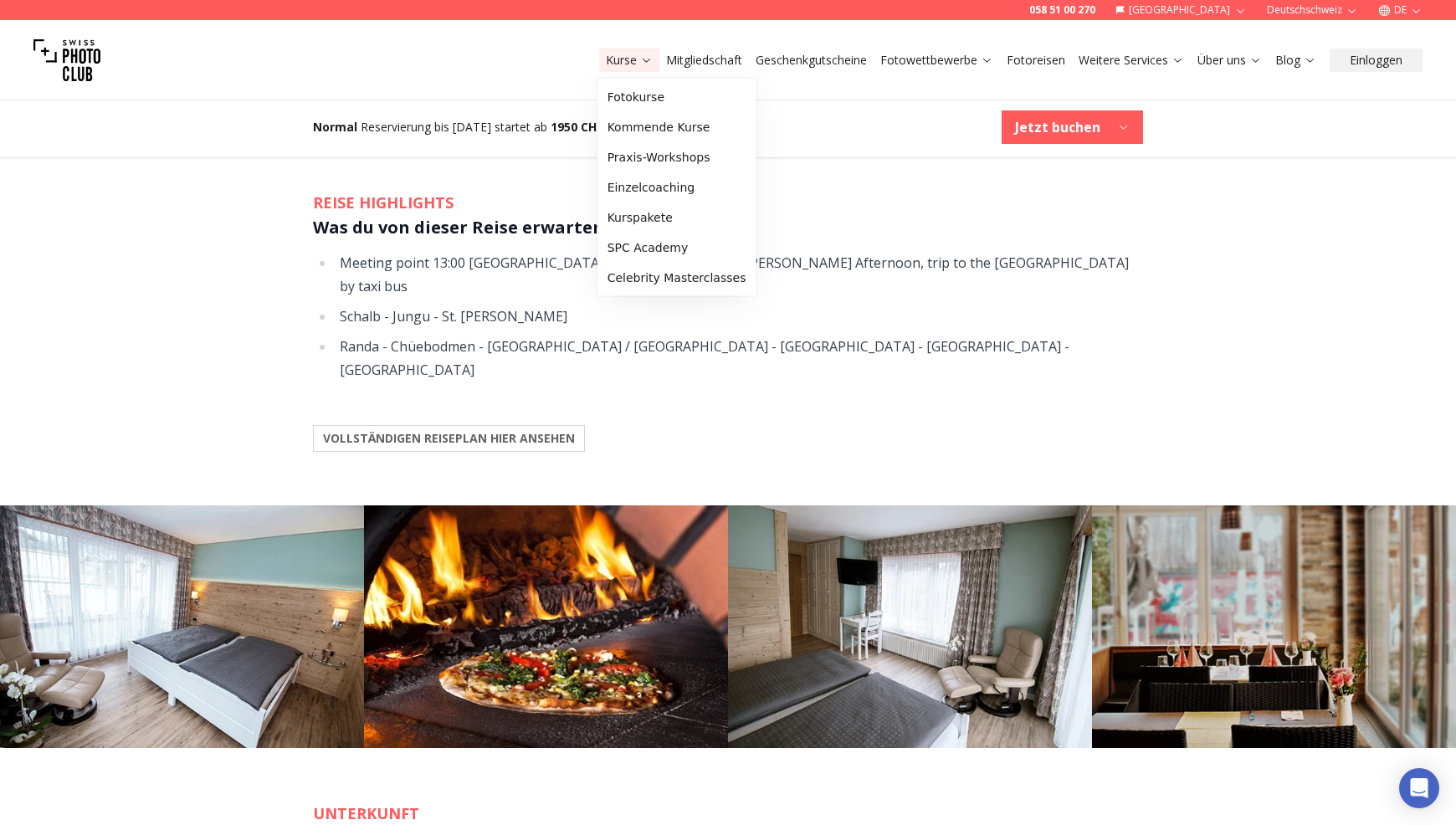
click at [639, 66] on link "Kurse" at bounding box center [630, 60] width 47 height 17
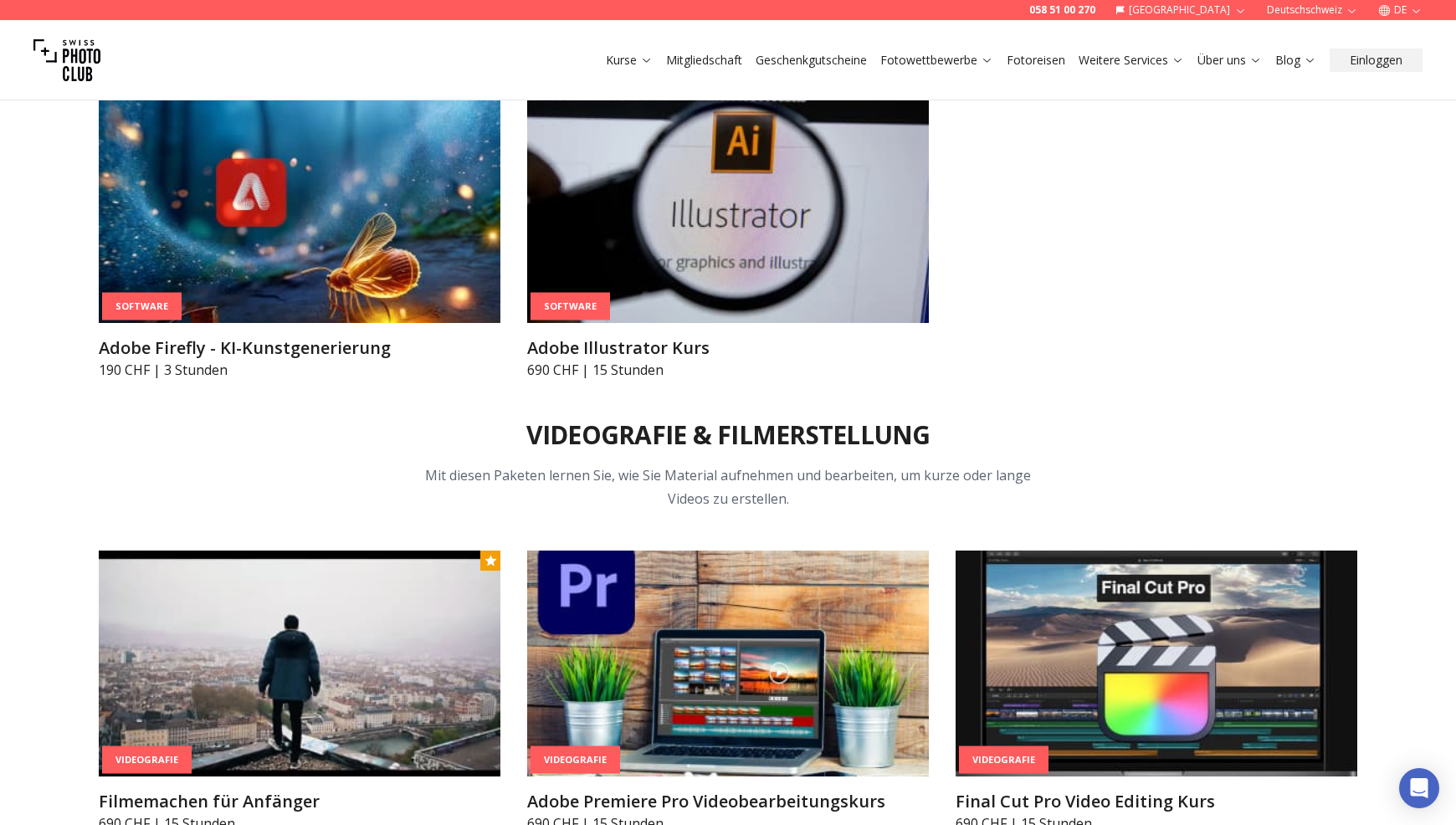
scroll to position [6192, 0]
